Goal: Transaction & Acquisition: Purchase product/service

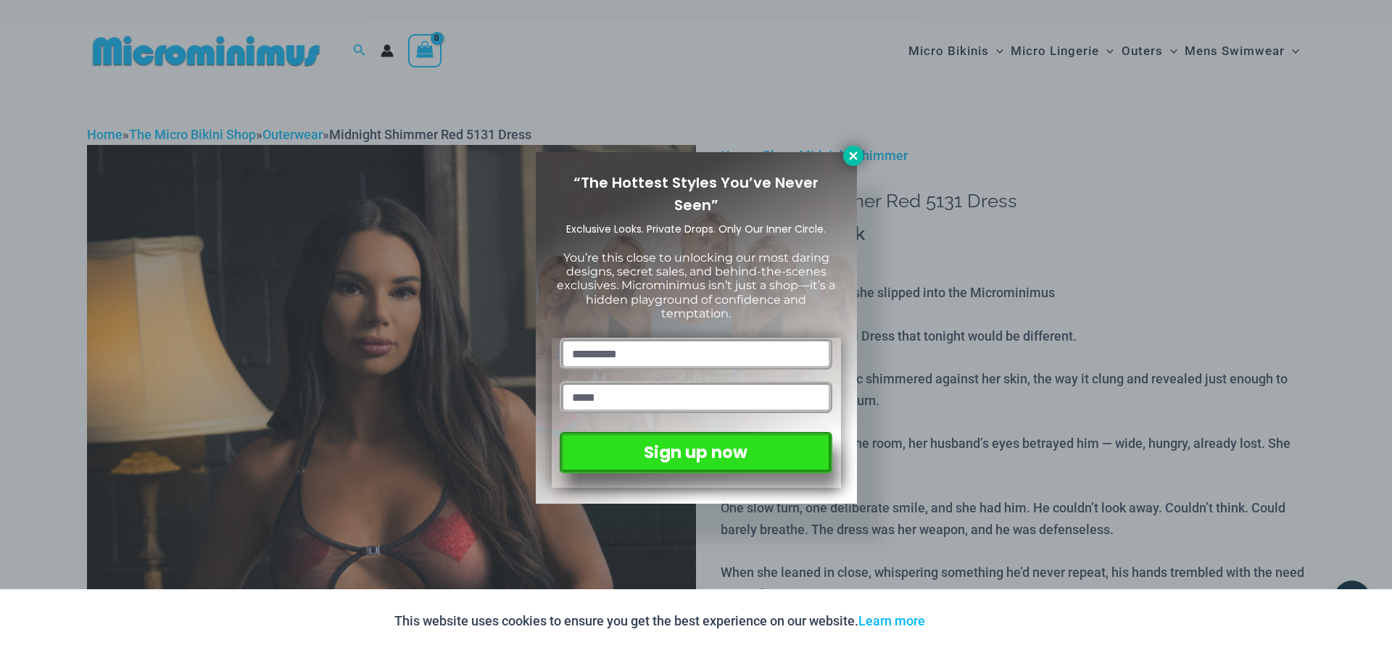
click at [858, 157] on icon at bounding box center [853, 155] width 13 height 13
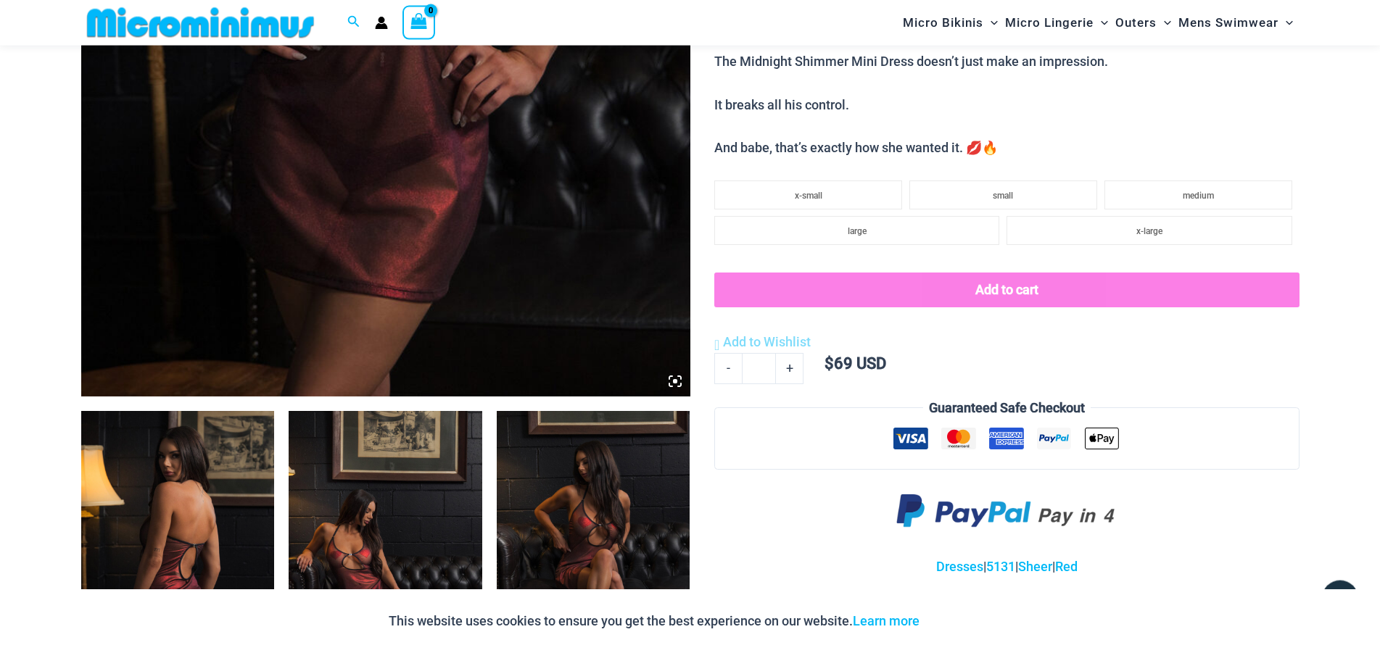
scroll to position [579, 0]
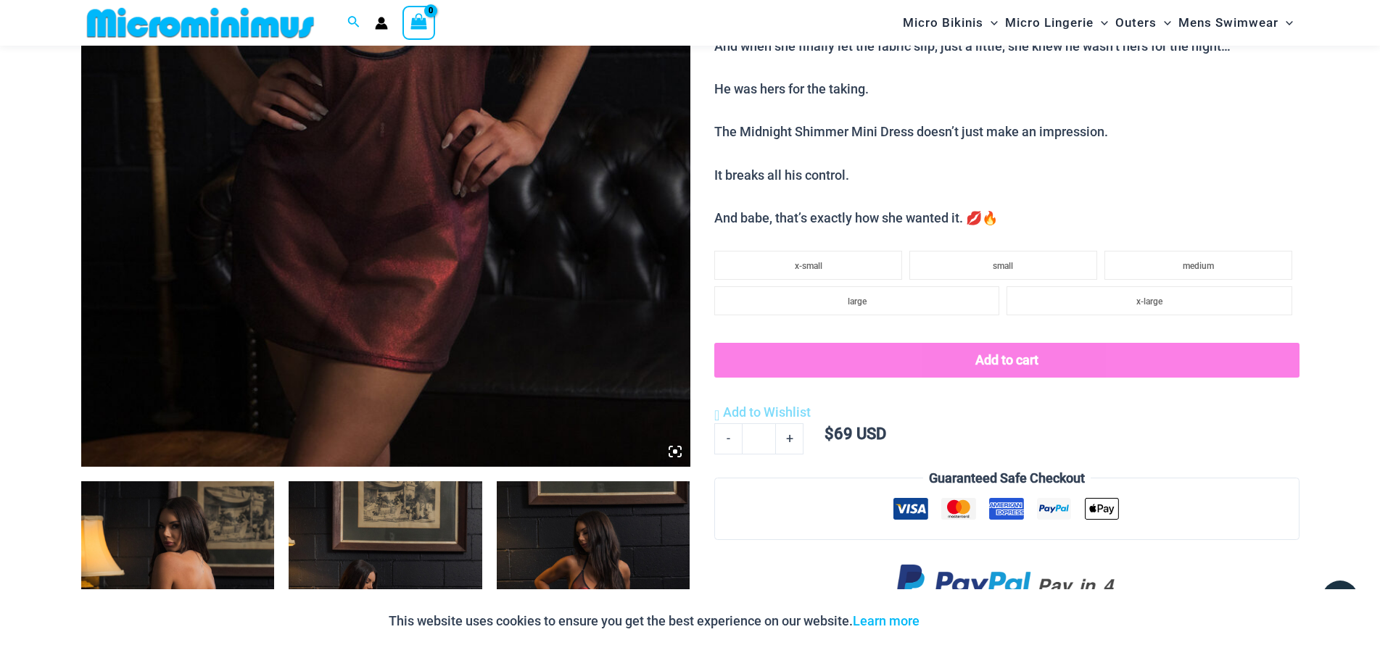
click at [321, 201] on img at bounding box center [385, 10] width 609 height 914
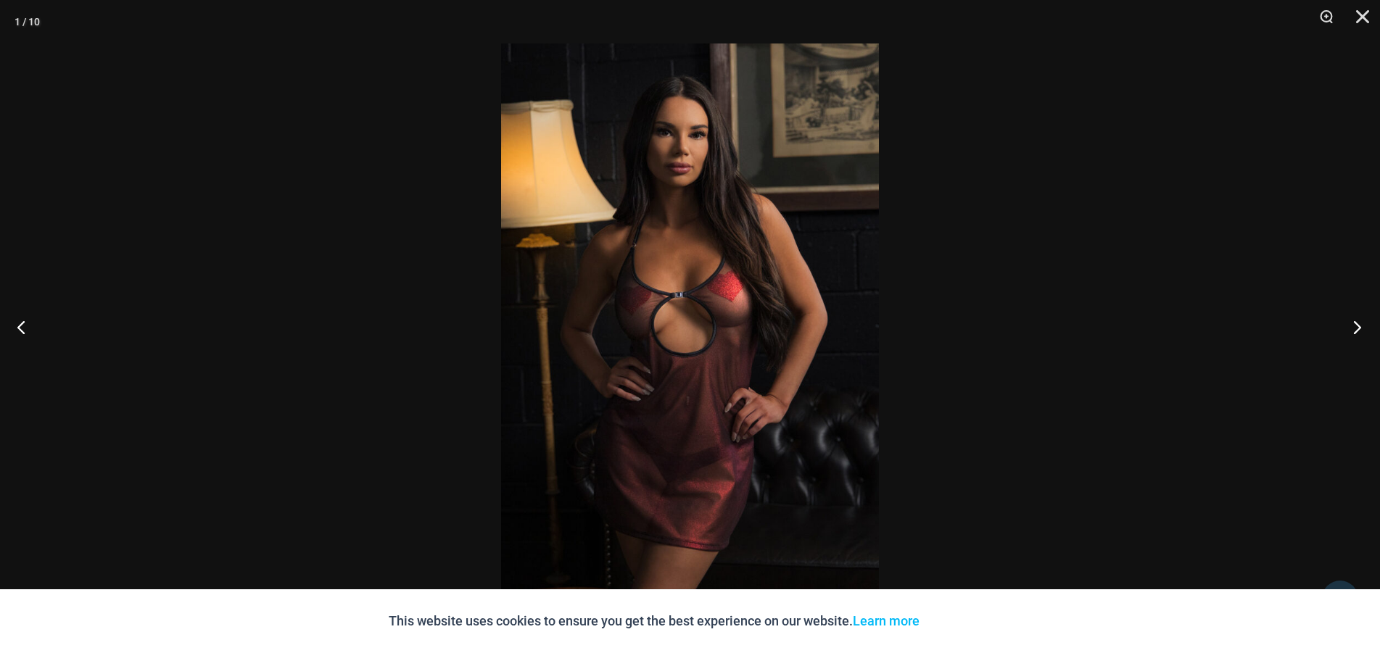
click at [1352, 326] on button "Next" at bounding box center [1353, 327] width 54 height 73
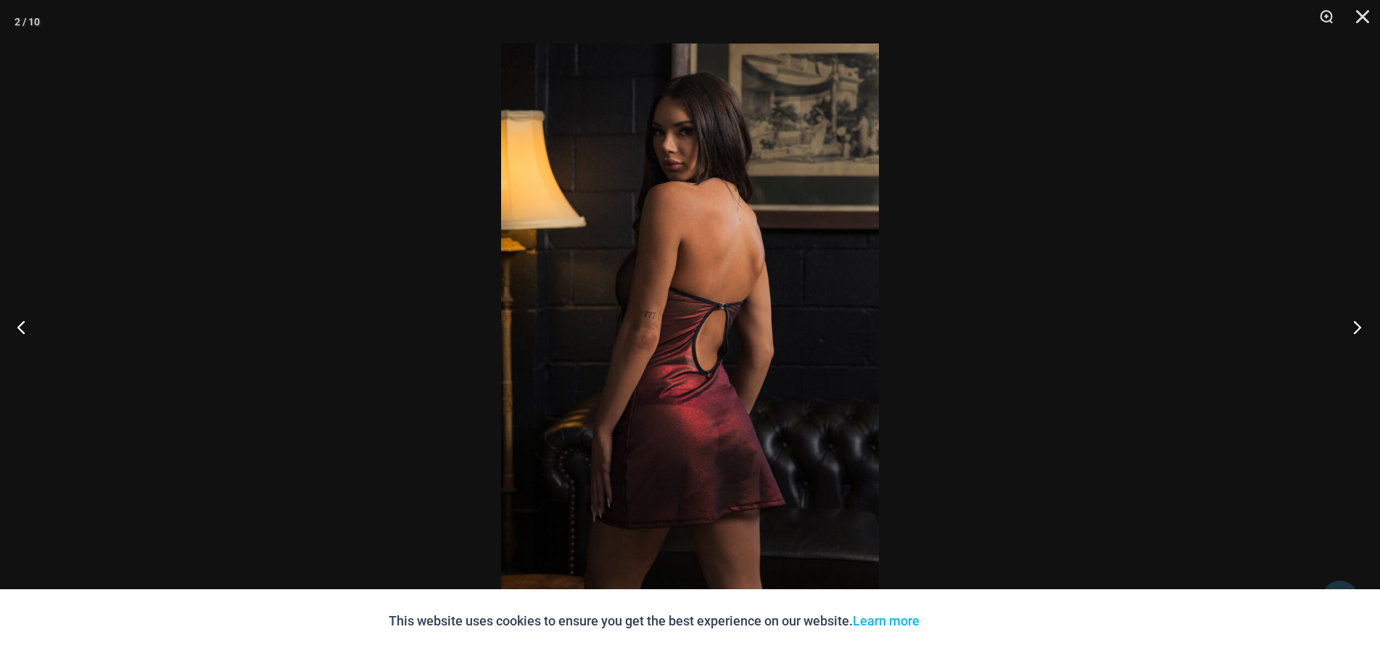
click at [1352, 326] on button "Next" at bounding box center [1353, 327] width 54 height 73
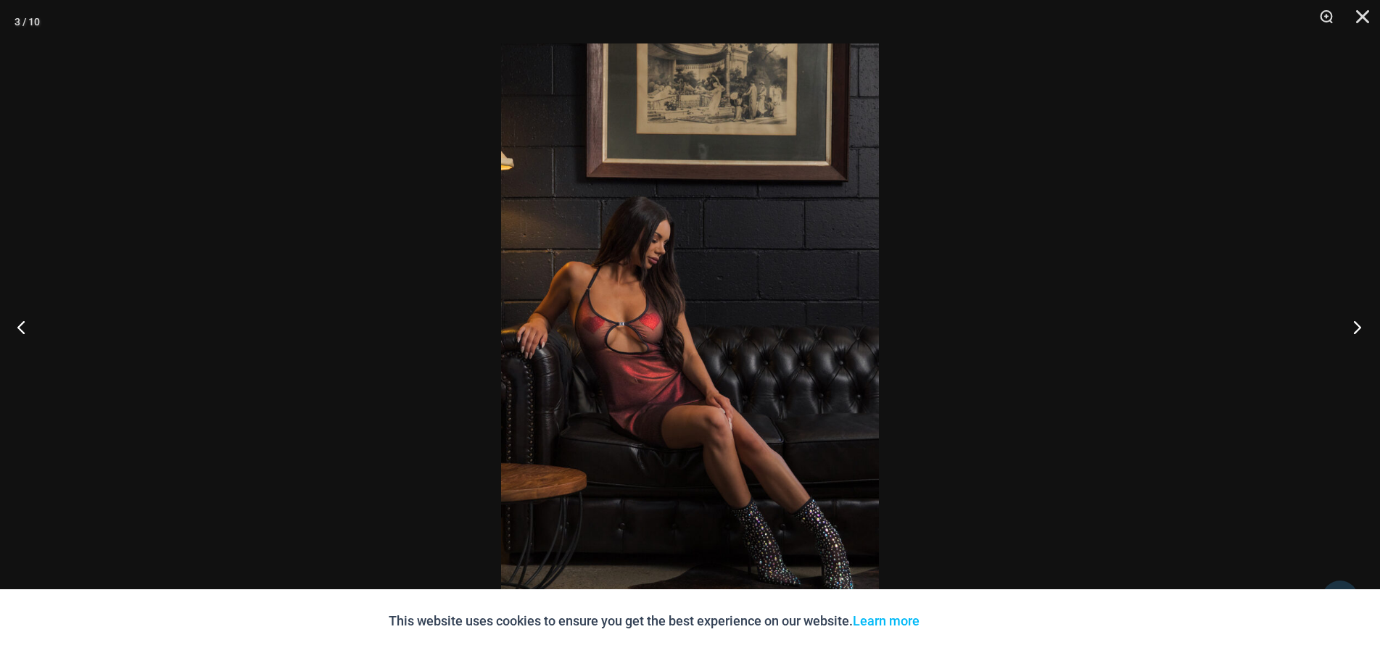
click at [1352, 326] on button "Next" at bounding box center [1353, 327] width 54 height 73
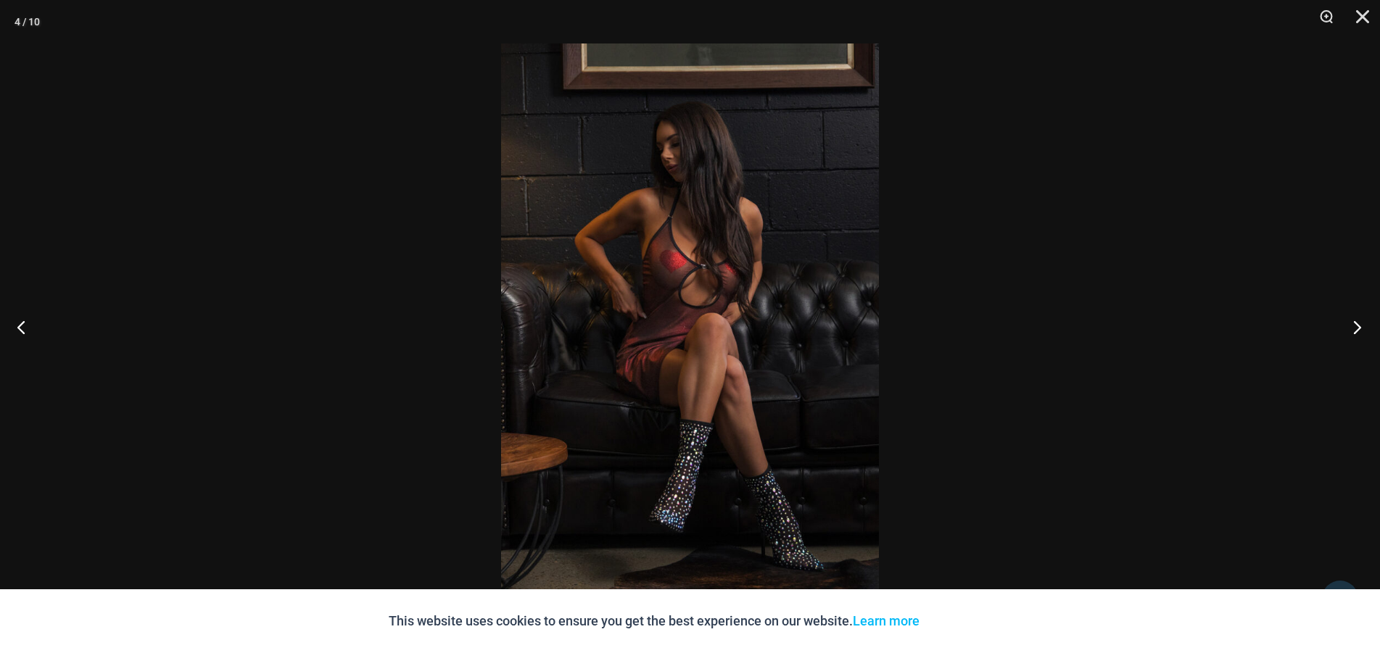
click at [1352, 326] on button "Next" at bounding box center [1353, 327] width 54 height 73
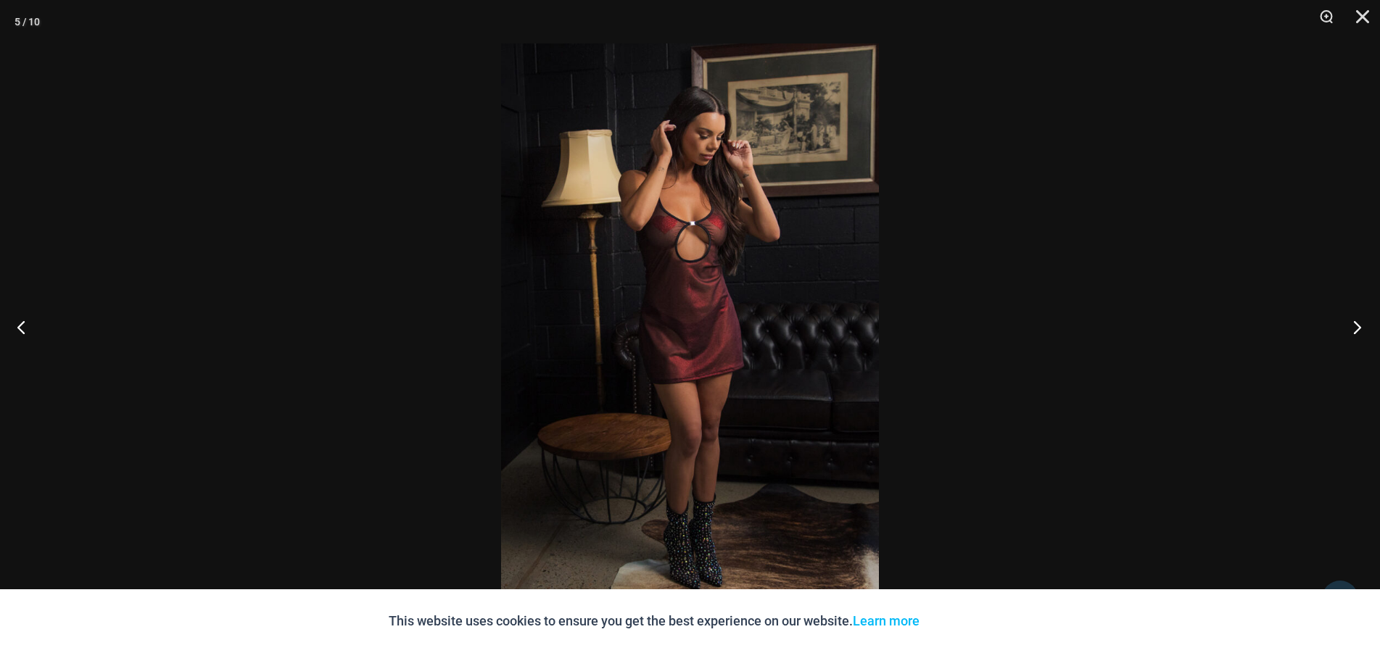
click at [1352, 326] on button "Next" at bounding box center [1353, 327] width 54 height 73
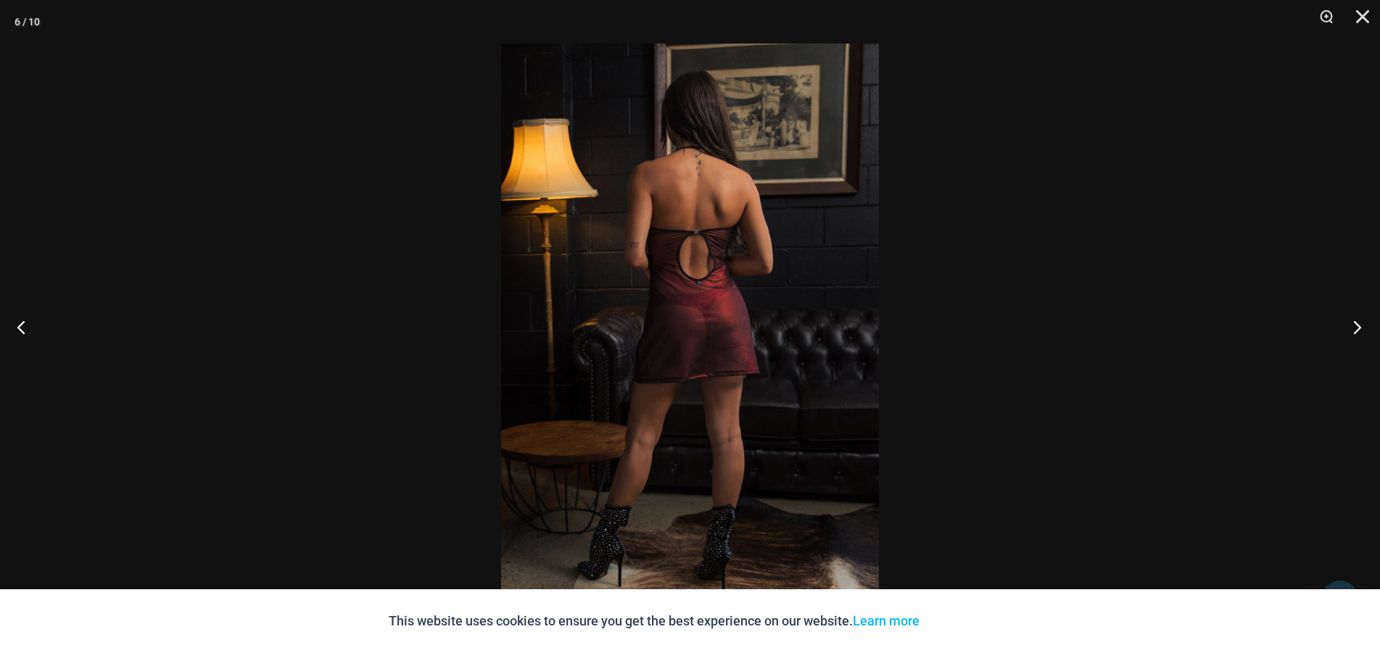
click at [1352, 326] on button "Next" at bounding box center [1353, 327] width 54 height 73
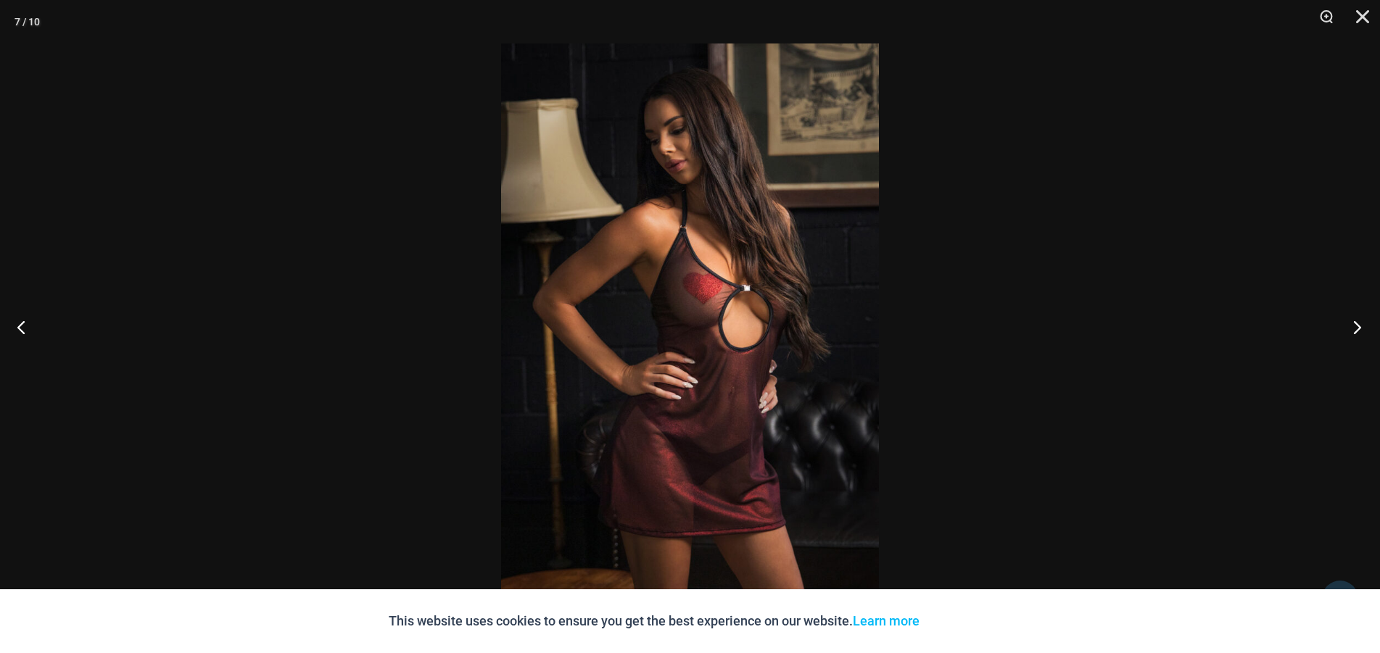
click at [1352, 326] on button "Next" at bounding box center [1353, 327] width 54 height 73
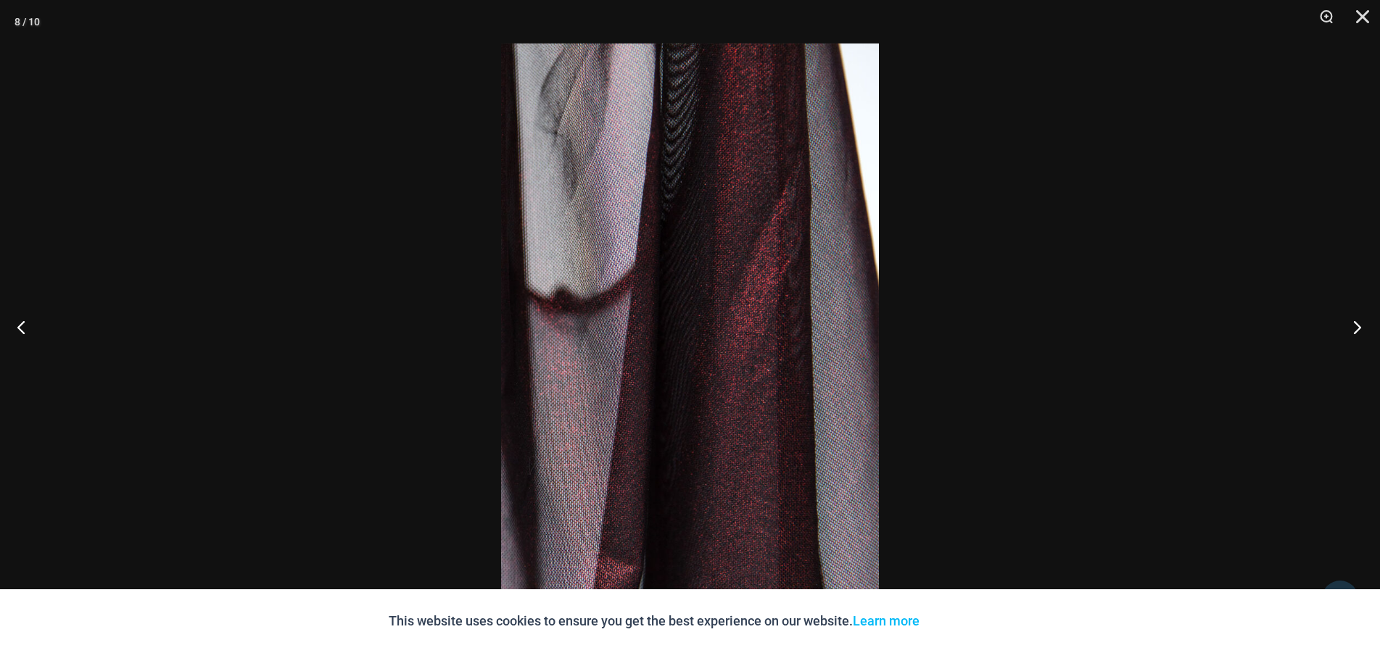
click at [1352, 326] on button "Next" at bounding box center [1353, 327] width 54 height 73
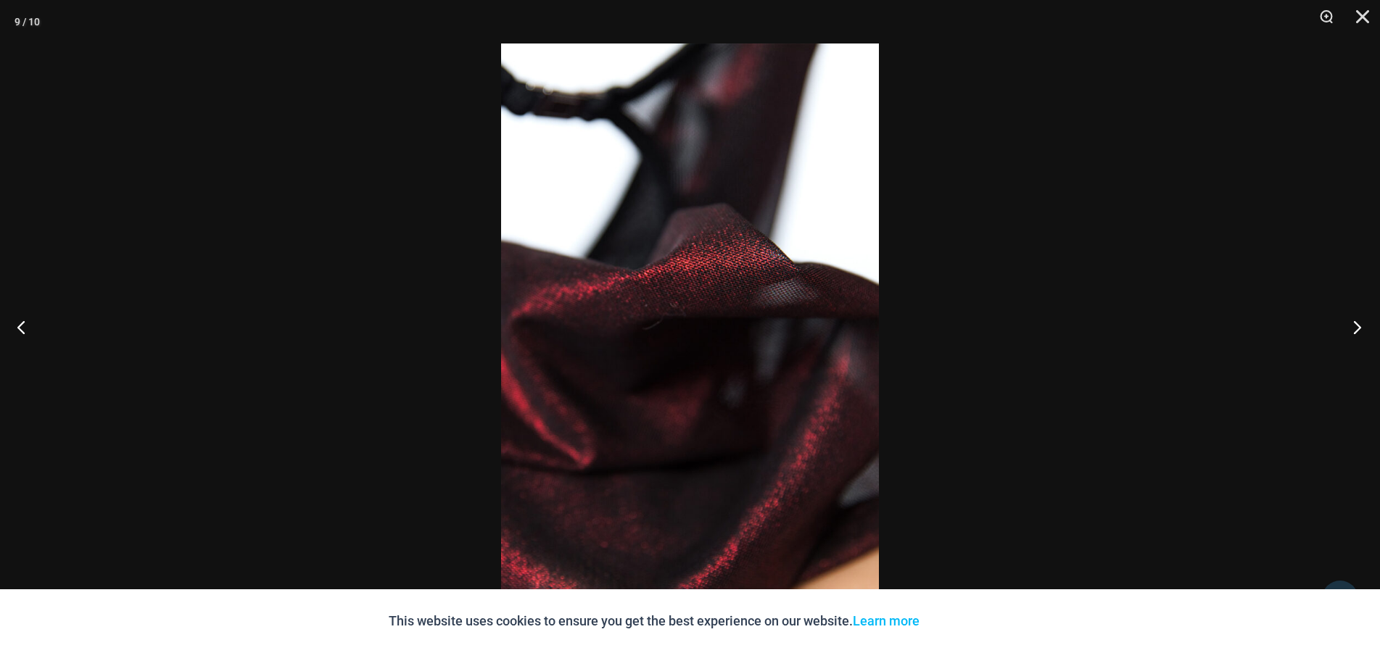
click at [1352, 326] on button "Next" at bounding box center [1353, 327] width 54 height 73
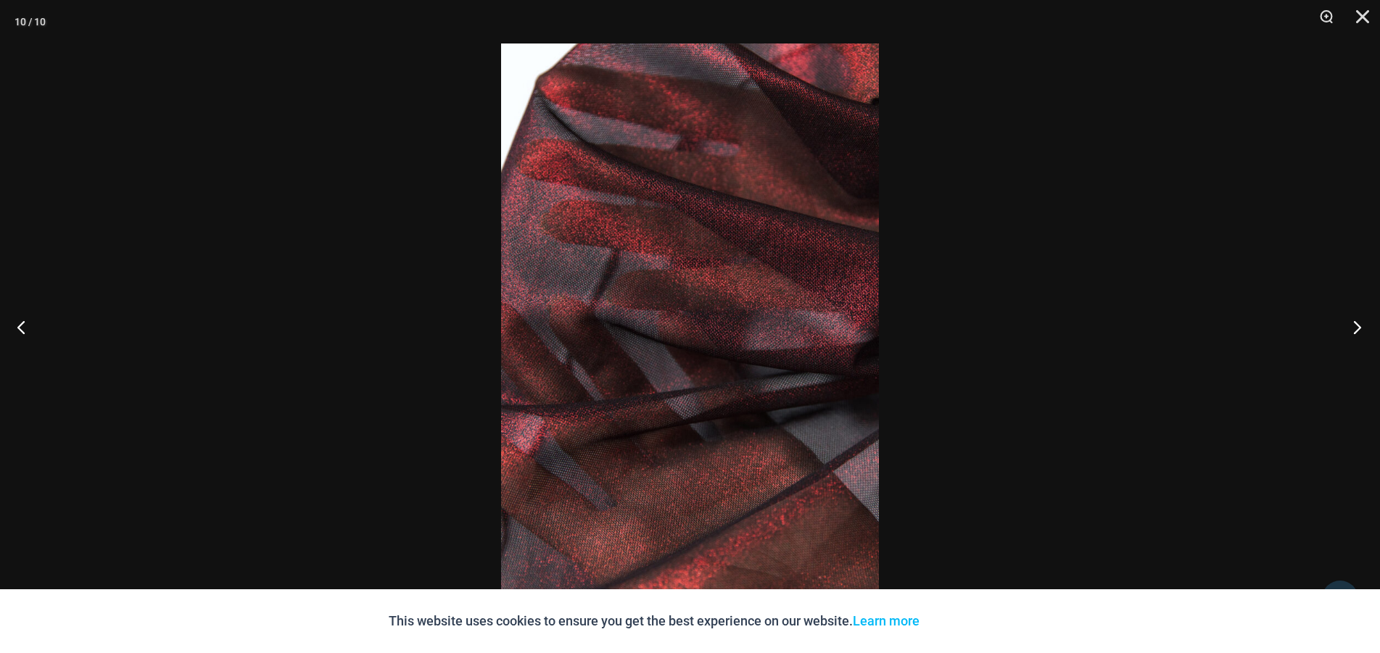
click at [1352, 326] on button "Next" at bounding box center [1353, 327] width 54 height 73
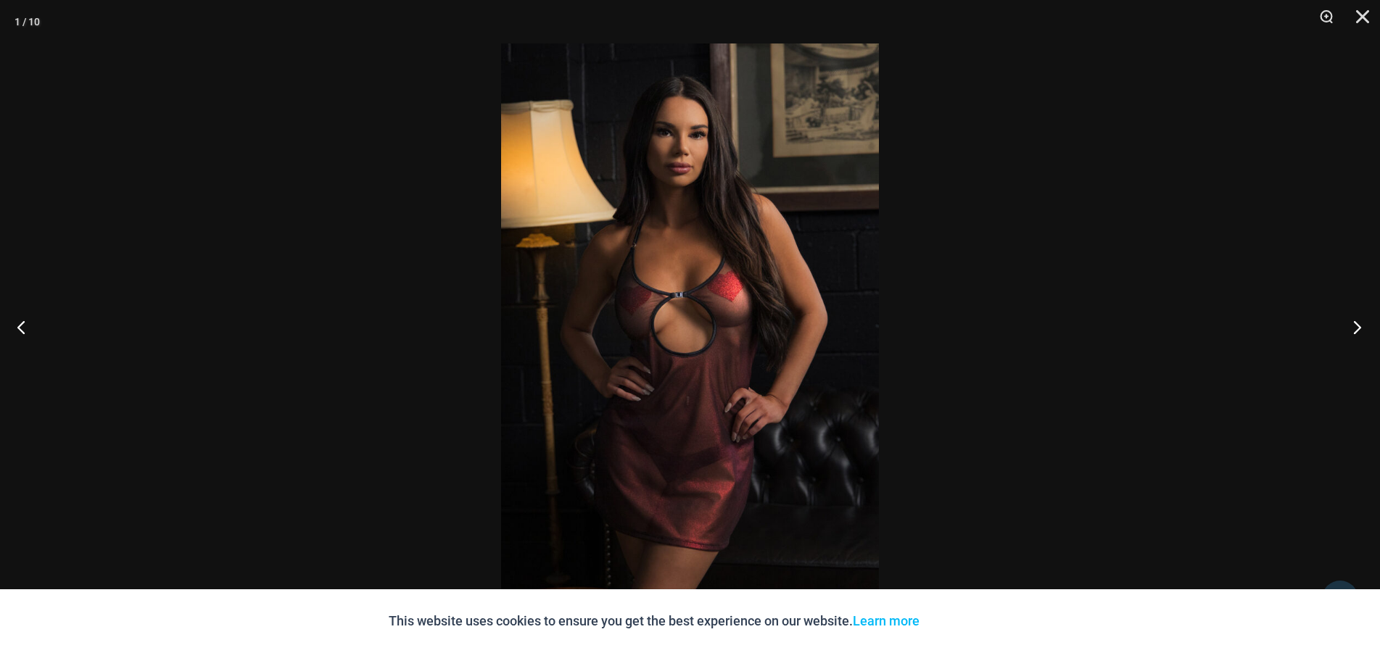
click at [1352, 326] on button "Next" at bounding box center [1353, 327] width 54 height 73
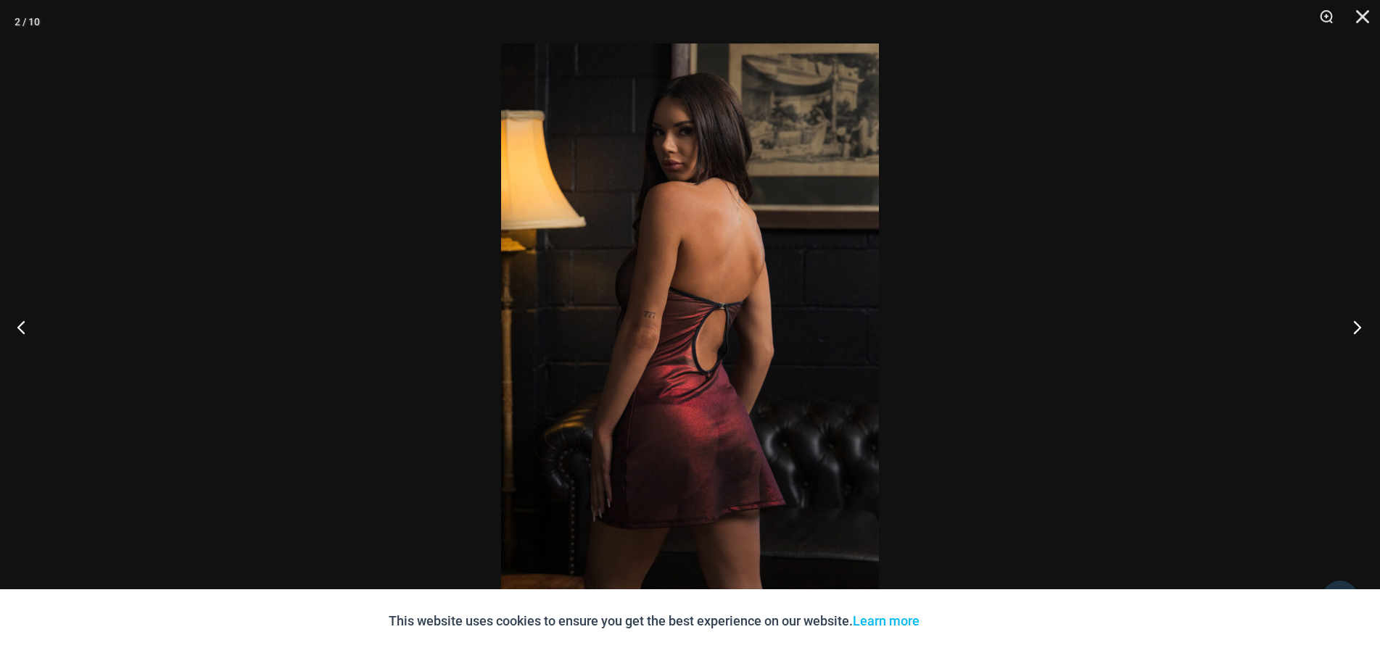
click at [1352, 326] on button "Next" at bounding box center [1353, 327] width 54 height 73
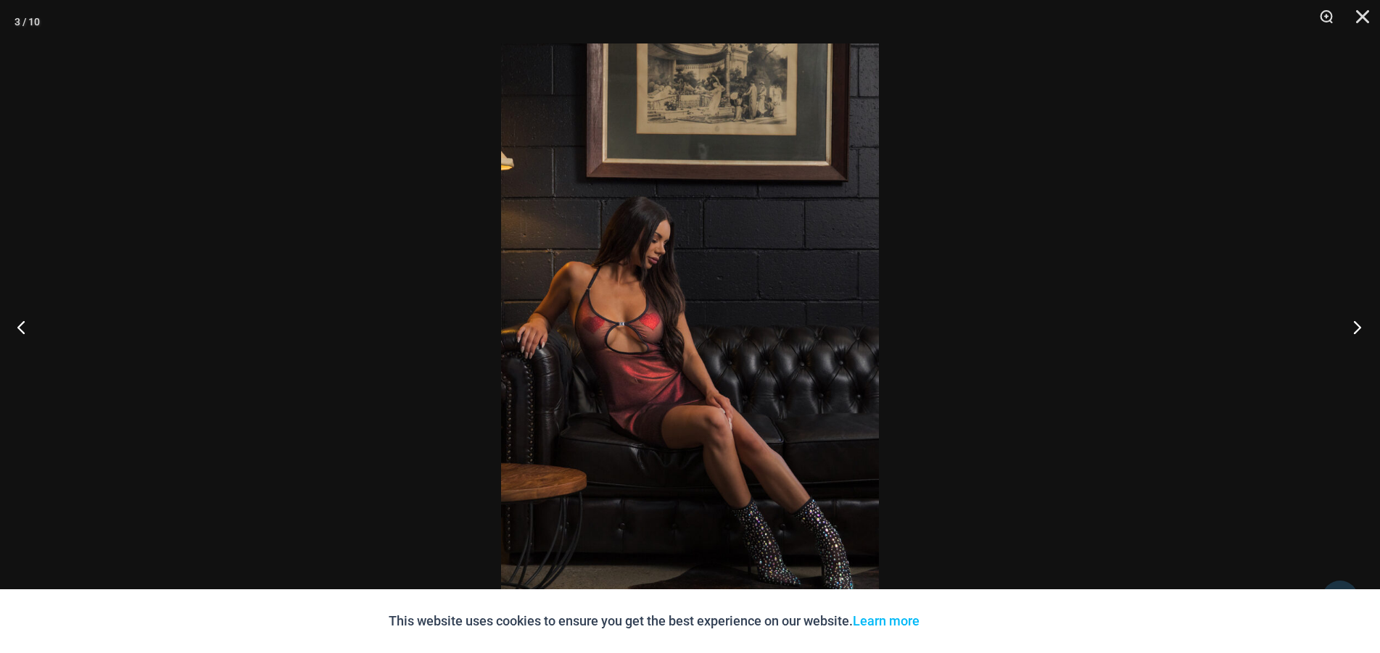
click at [1352, 326] on button "Next" at bounding box center [1353, 327] width 54 height 73
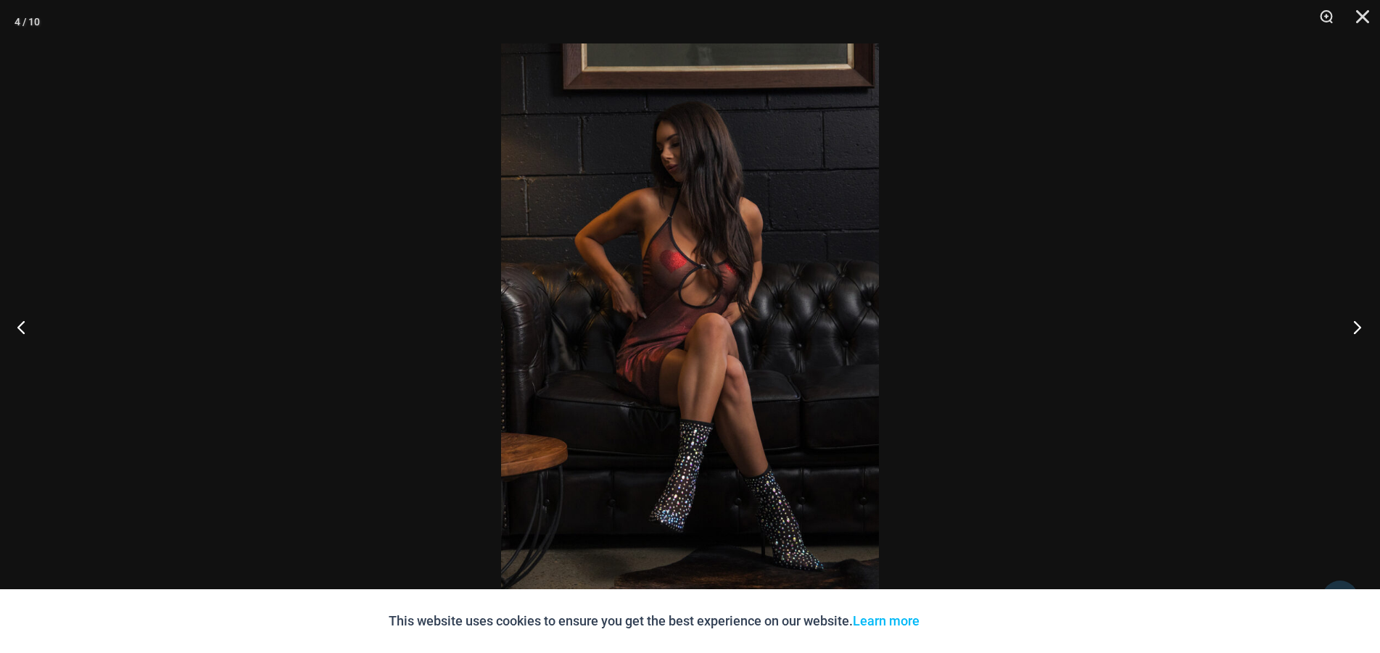
click at [1352, 326] on button "Next" at bounding box center [1353, 327] width 54 height 73
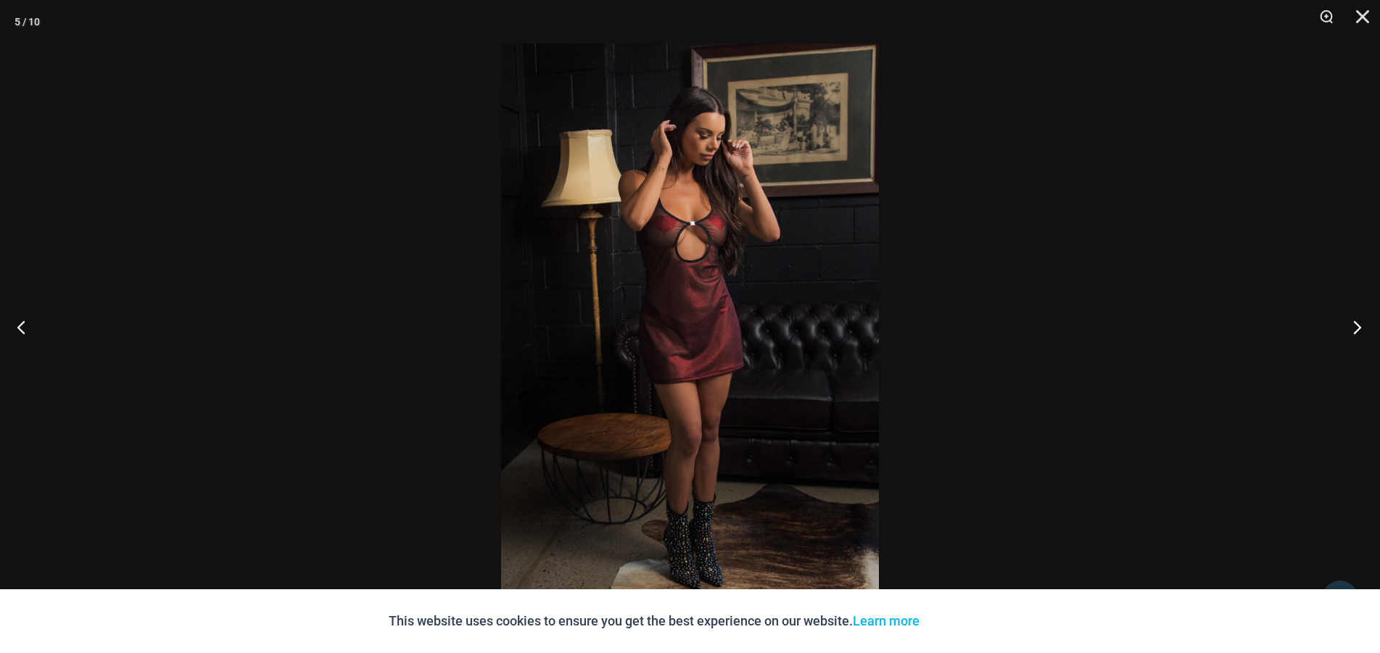
click at [1352, 326] on button "Next" at bounding box center [1353, 327] width 54 height 73
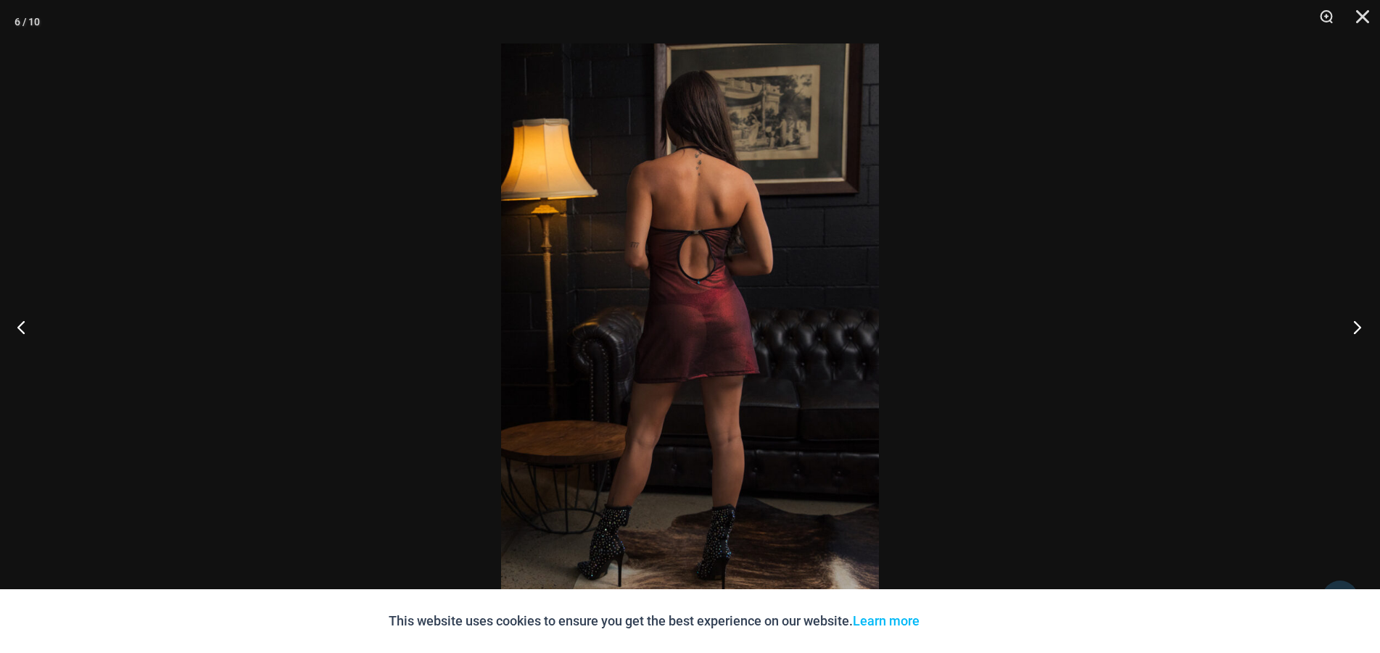
click at [1352, 326] on button "Next" at bounding box center [1353, 327] width 54 height 73
